Goal: Check status

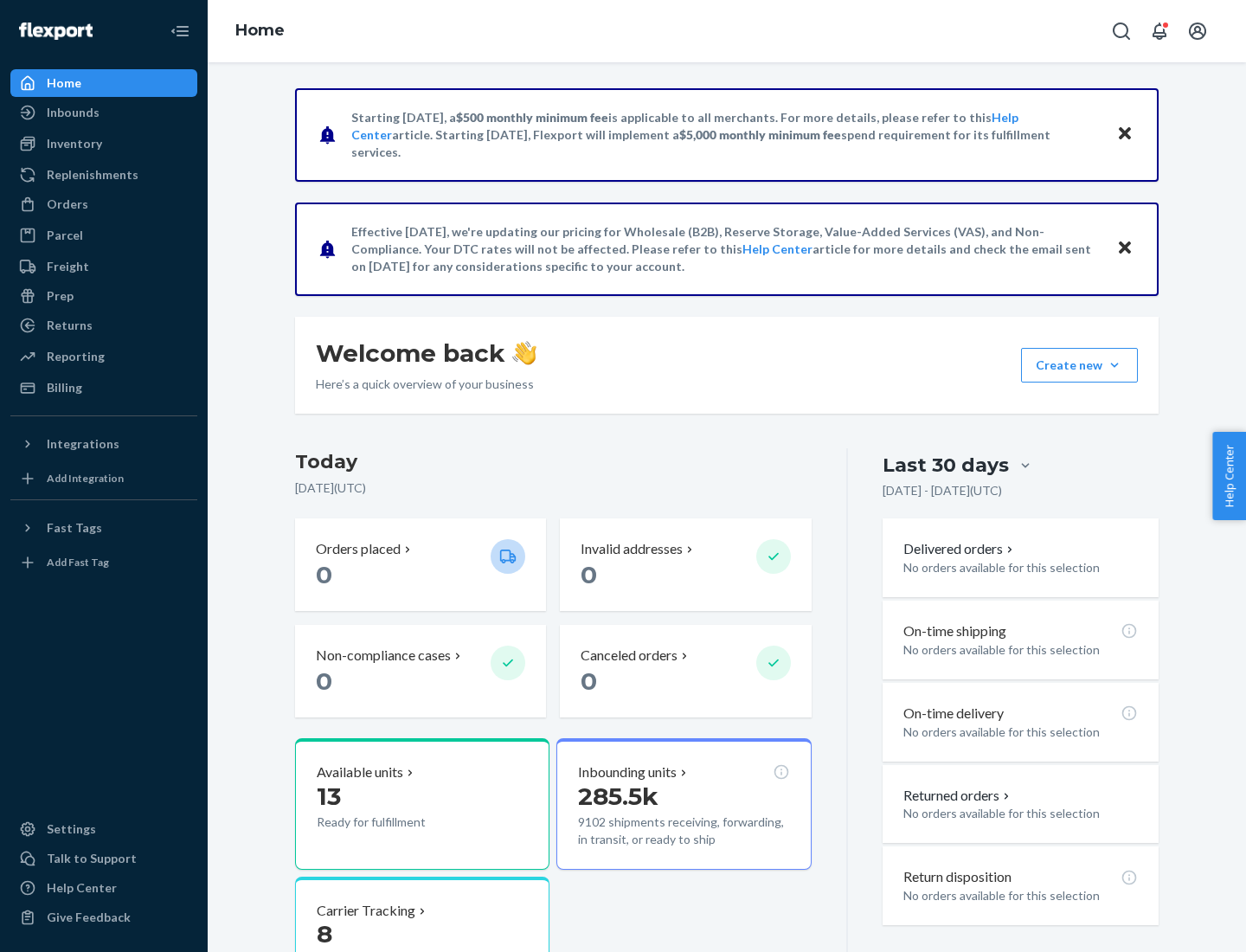
click at [1114, 365] on button "Create new Create new inbound Create new order Create new product" at bounding box center [1079, 364] width 117 height 35
click at [72, 113] on div "Inbounds" at bounding box center [74, 113] width 53 height 18
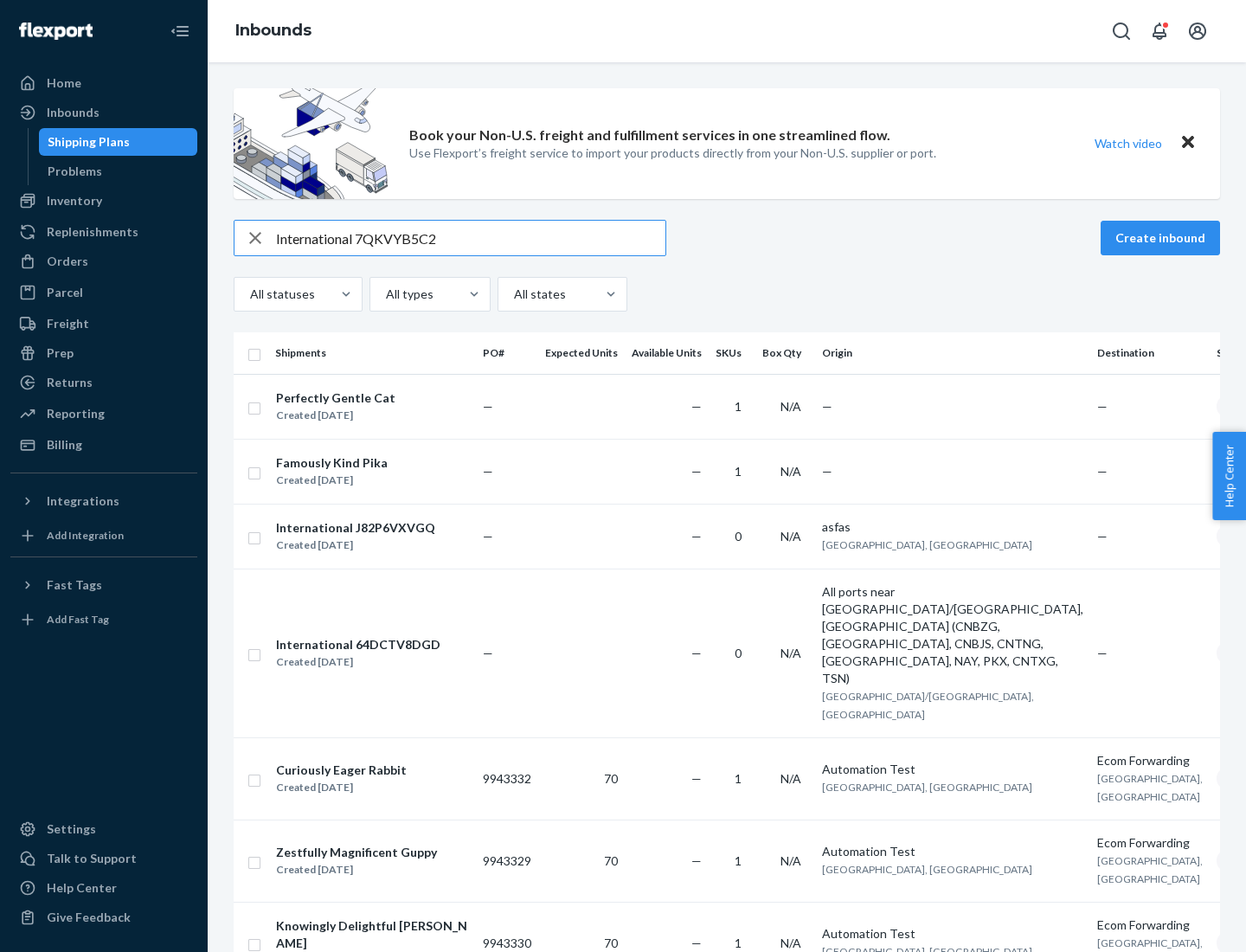
type input "International 7QKVYB5C29"
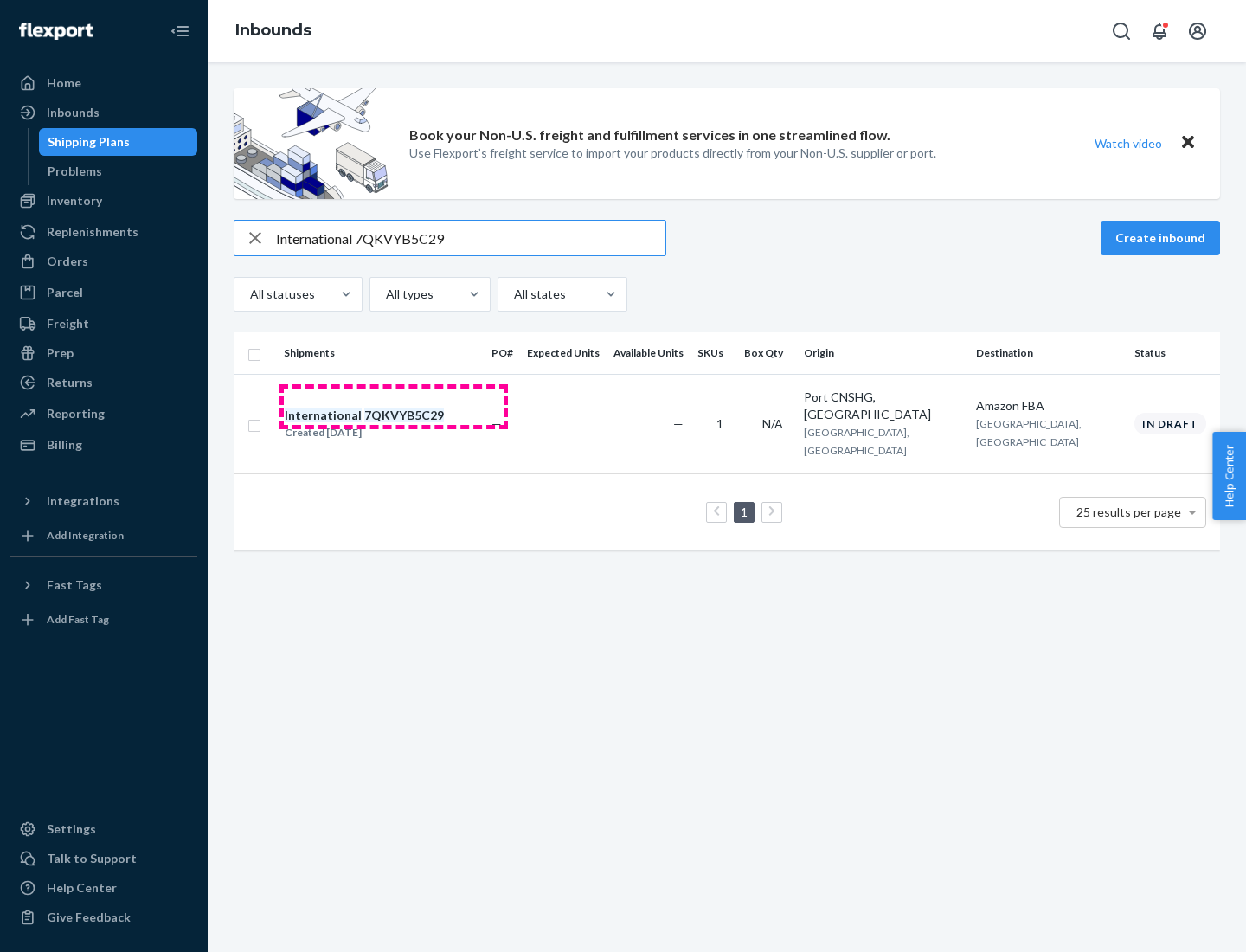
click at [393, 424] on div "Created [DATE]" at bounding box center [364, 433] width 160 height 18
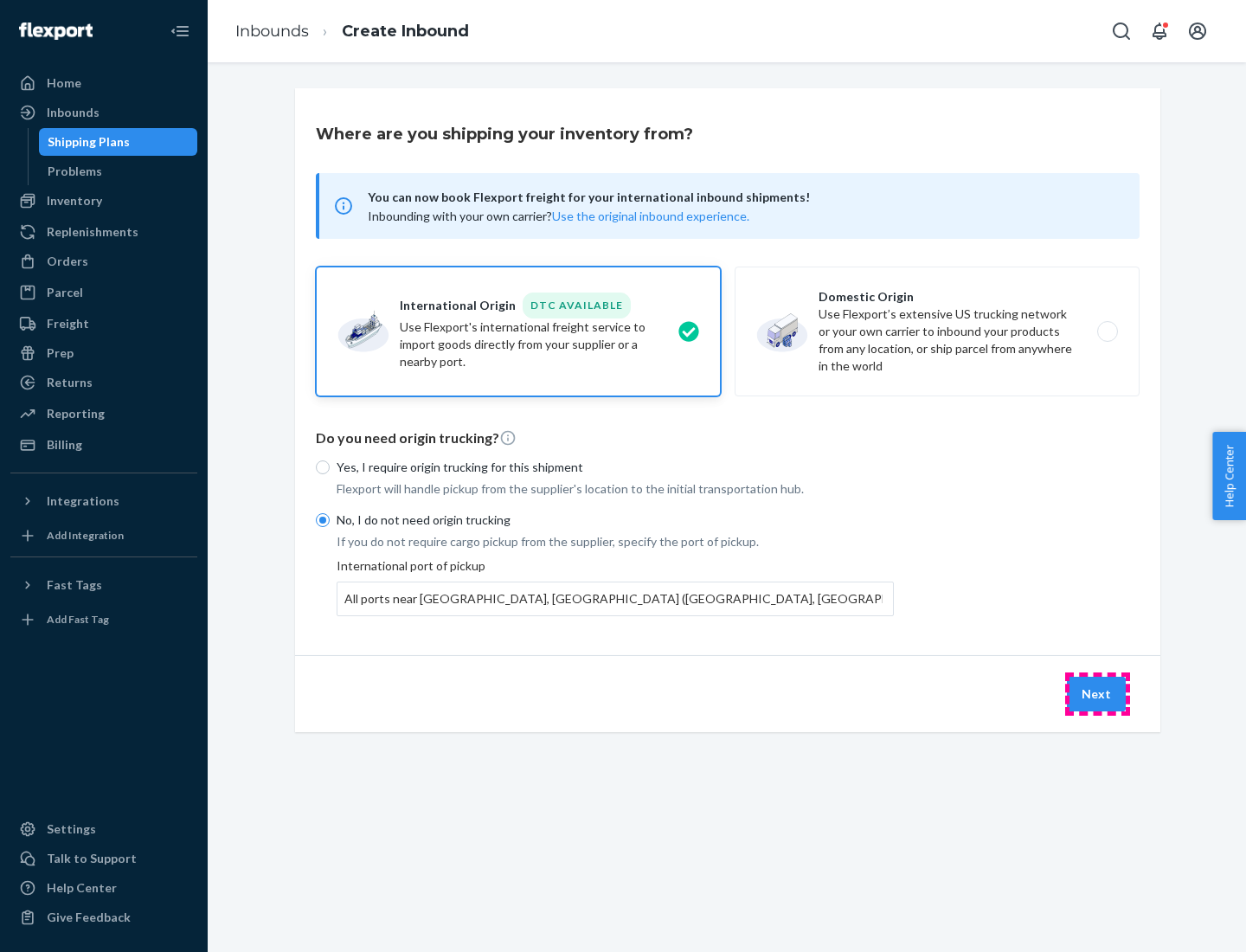
click at [1097, 693] on button "Next" at bounding box center [1096, 693] width 58 height 35
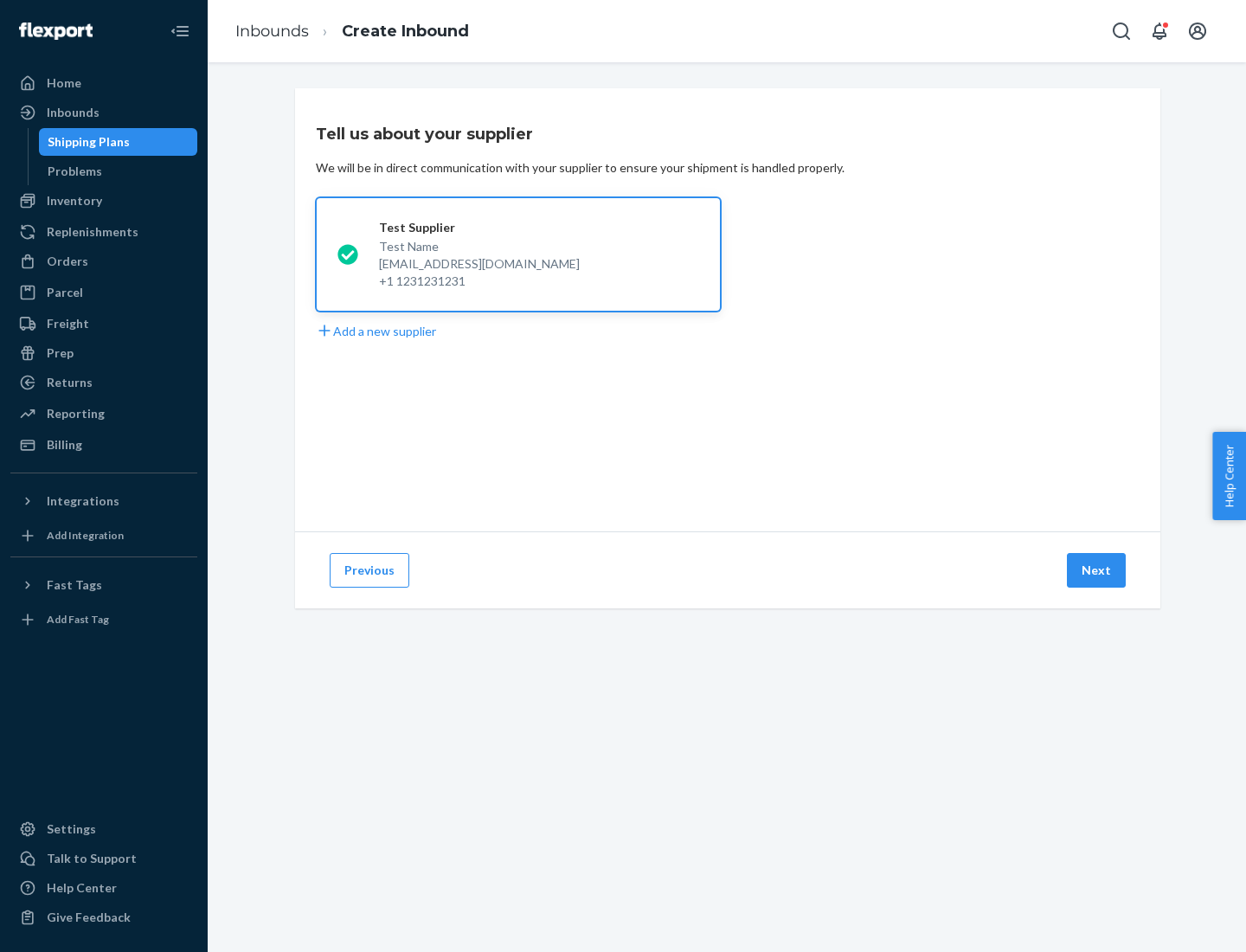
click at [1097, 570] on button "Next" at bounding box center [1096, 570] width 58 height 35
